Goal: Information Seeking & Learning: Learn about a topic

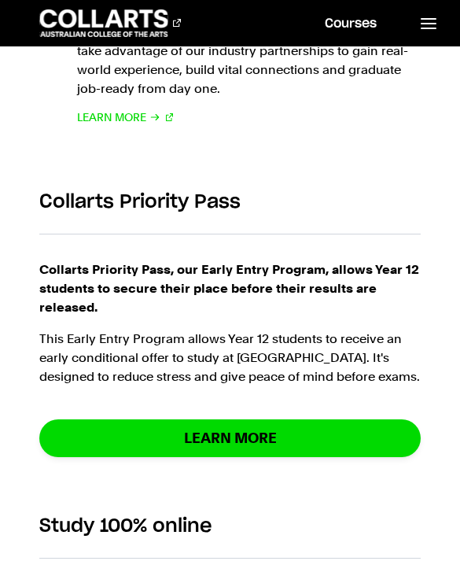
scroll to position [1190, 0]
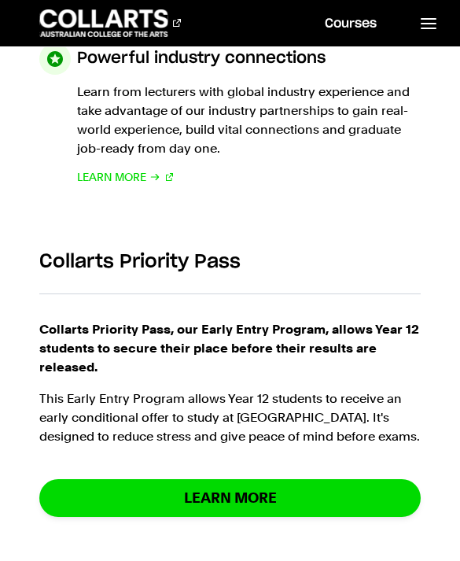
click at [421, 21] on icon at bounding box center [429, 23] width 19 height 19
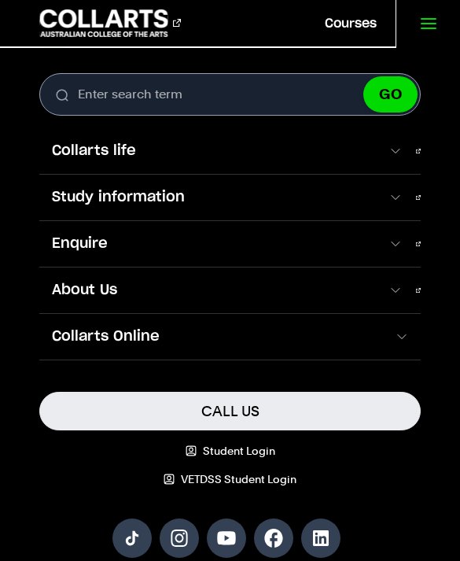
click at [407, 160] on link "Collarts life" at bounding box center [230, 151] width 383 height 46
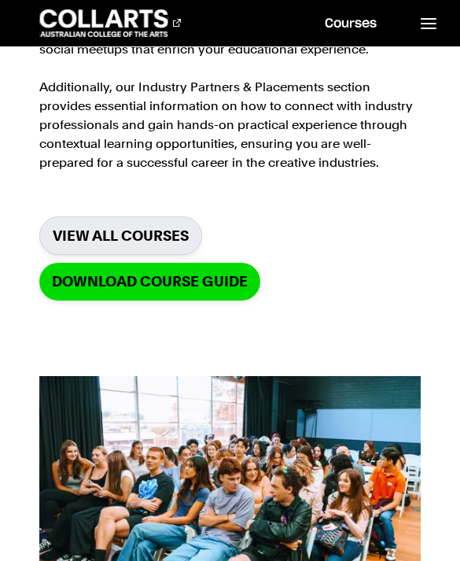
scroll to position [346, 0]
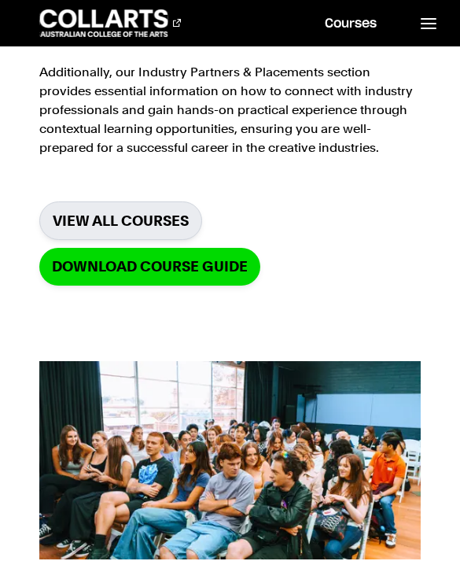
click at [161, 227] on link "VIEW ALL COURSES" at bounding box center [120, 221] width 163 height 39
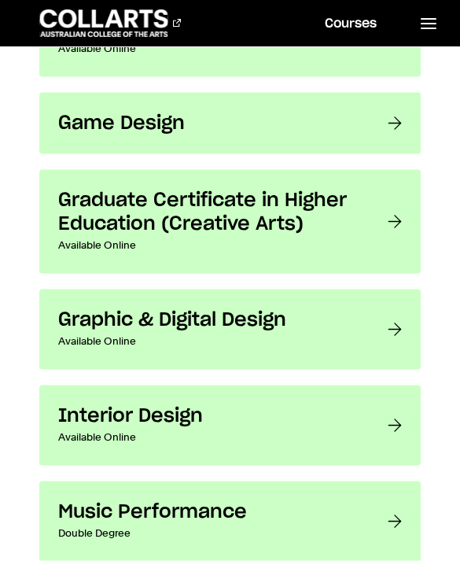
scroll to position [2020, 0]
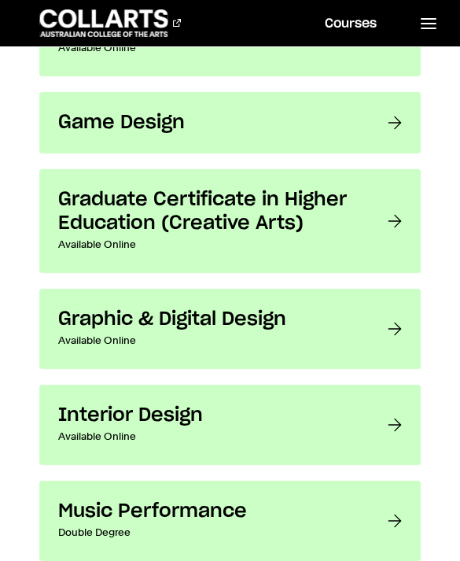
click at [377, 331] on link "Graphic & Digital Design Available Online Get the industry-ready skills and exp…" at bounding box center [230, 329] width 383 height 80
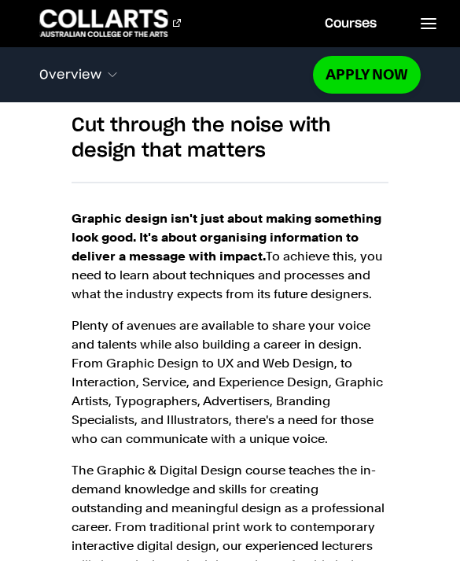
scroll to position [935, 0]
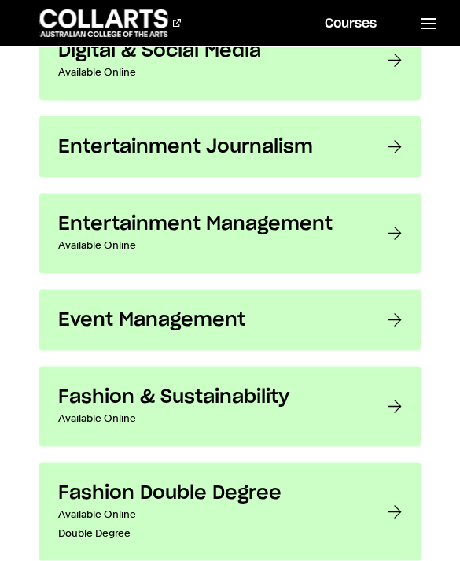
scroll to position [1296, 0]
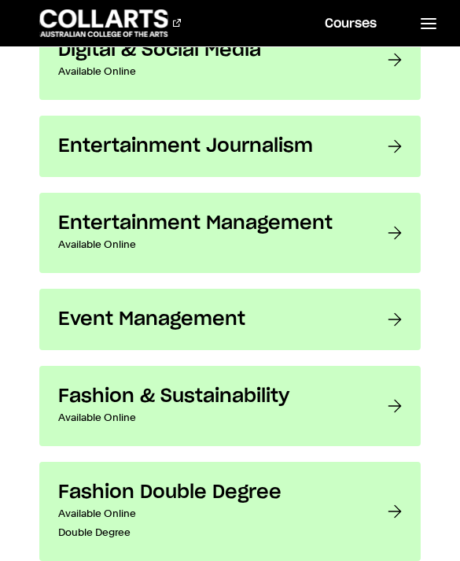
click at [424, 19] on line at bounding box center [429, 19] width 14 height 0
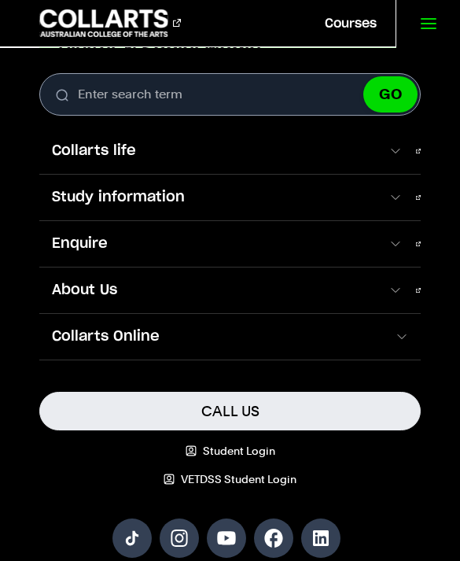
click at [401, 151] on span at bounding box center [395, 151] width 14 height 16
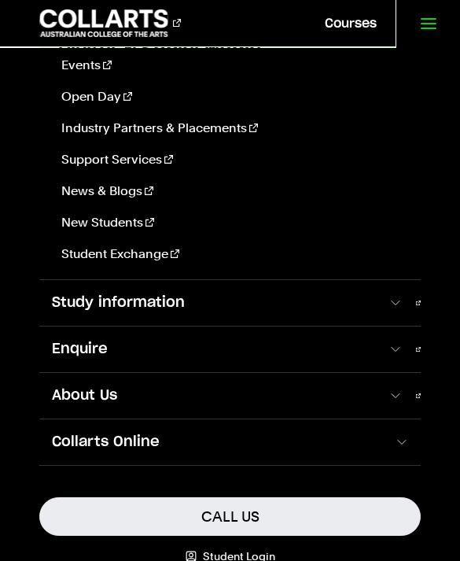
scroll to position [186, 0]
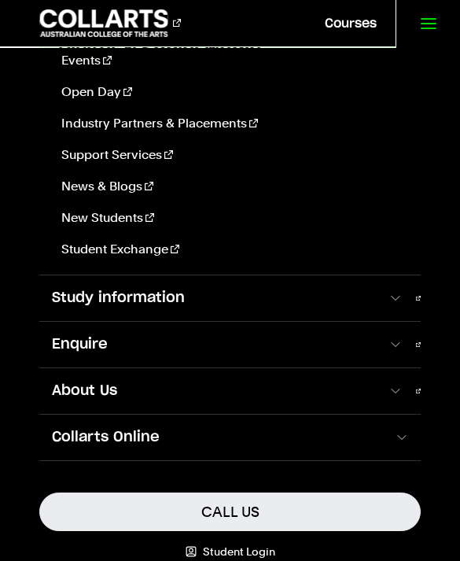
click at [402, 297] on span at bounding box center [395, 298] width 14 height 16
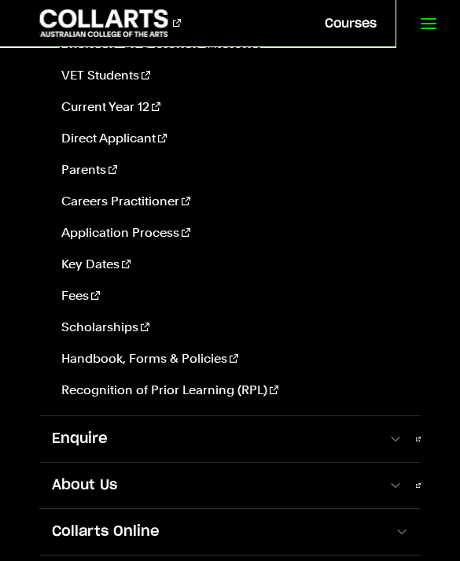
click at [133, 109] on link "Current Year 12" at bounding box center [232, 107] width 354 height 19
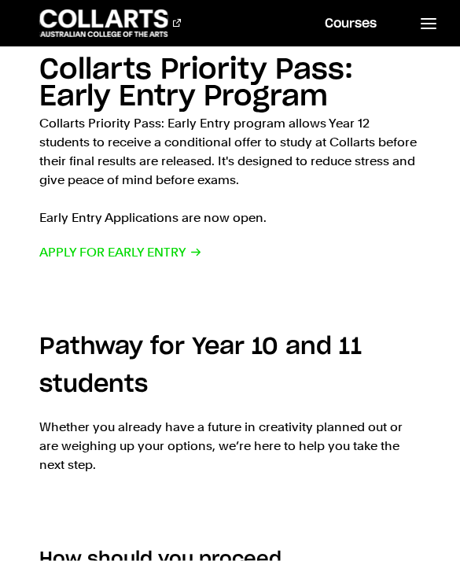
scroll to position [1494, 0]
